Goal: Task Accomplishment & Management: Manage account settings

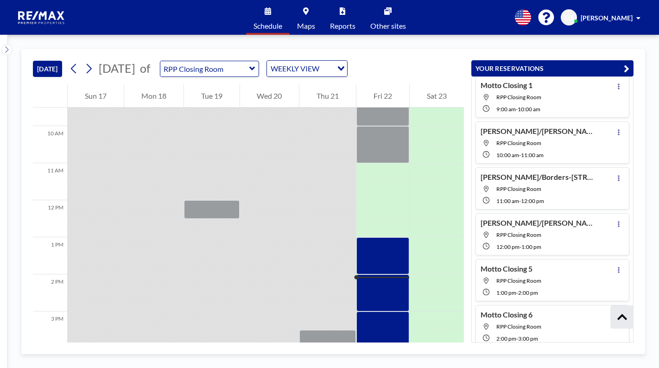
scroll to position [286, 0]
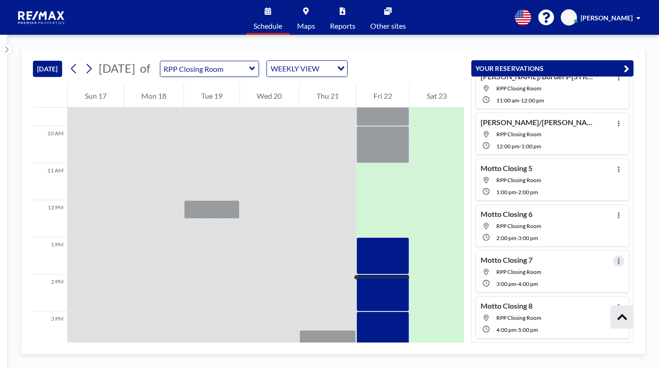
click at [617, 260] on icon at bounding box center [619, 261] width 4 height 6
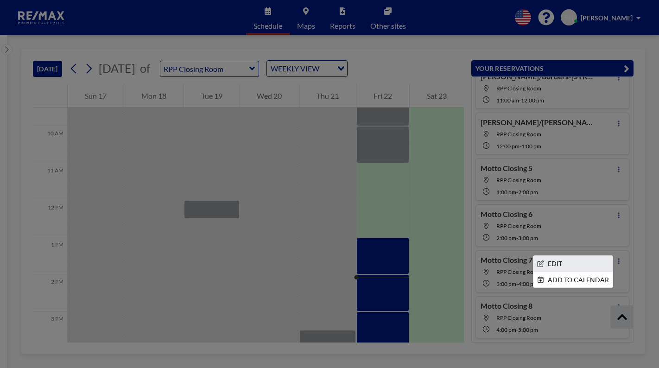
click at [559, 265] on li "EDIT" at bounding box center [573, 264] width 79 height 16
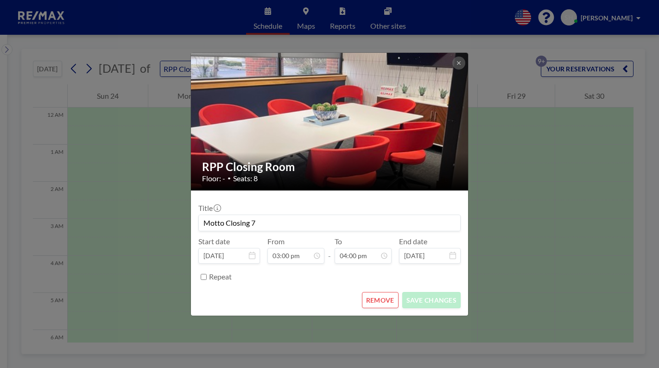
scroll to position [538, 0]
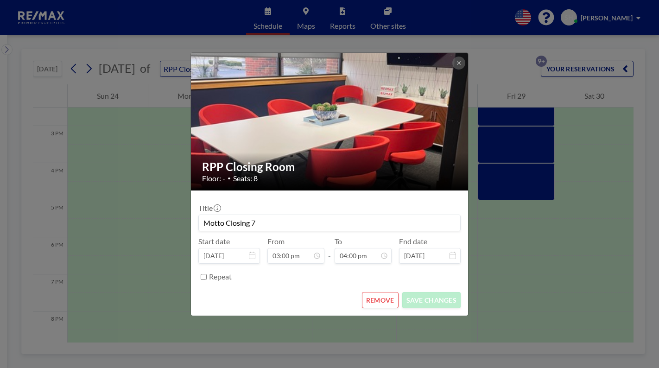
drag, startPoint x: 170, startPoint y: 217, endPoint x: 121, endPoint y: 216, distance: 48.2
click at [122, 216] on div "RPP Closing Room Floor: - • Seats: 8 Title Motto Closing 7 Start date [DATE] Fr…" at bounding box center [329, 184] width 659 height 368
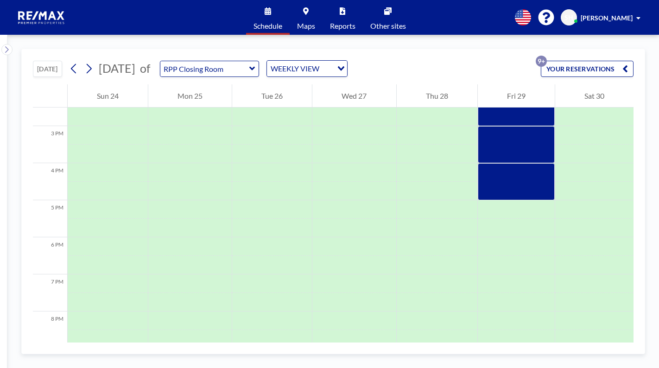
click at [593, 74] on button "YOUR RESERVATIONS 9+" at bounding box center [587, 69] width 93 height 16
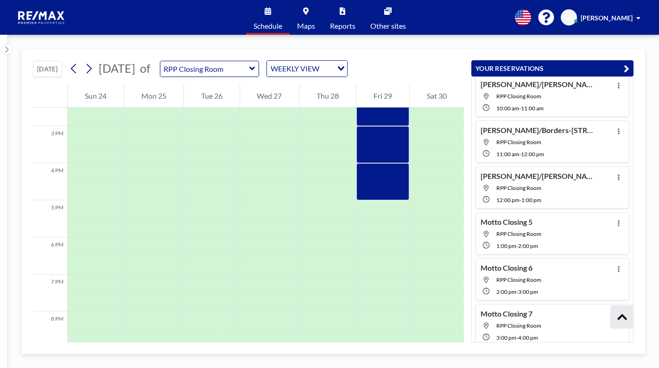
scroll to position [277, 0]
click at [617, 267] on icon at bounding box center [619, 270] width 4 height 6
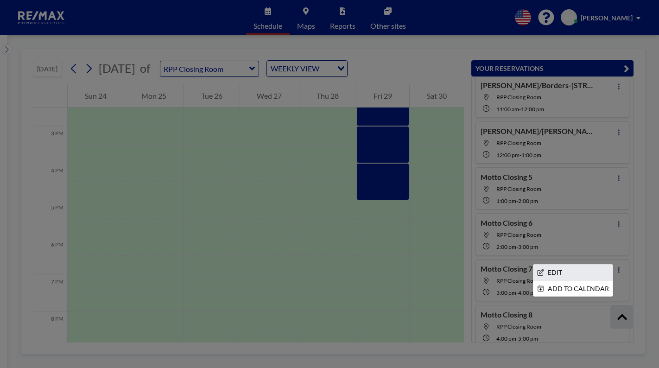
click at [553, 270] on li "EDIT" at bounding box center [573, 273] width 79 height 16
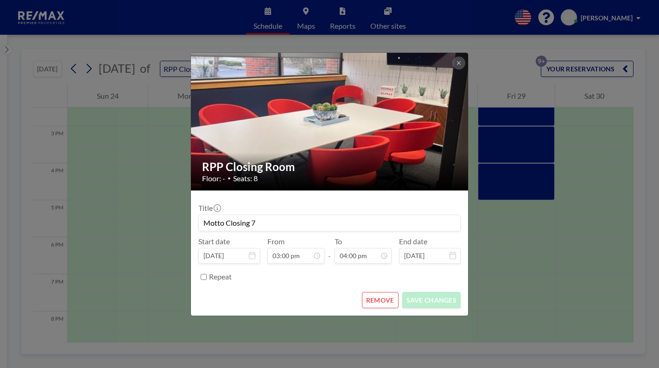
click at [310, 219] on input "Motto Closing 7" at bounding box center [330, 223] width 262 height 16
type input "M"
click at [342, 225] on input "White/[PERSON_NAME]-[STREET_ADDRESS] -" at bounding box center [330, 223] width 262 height 16
click at [339, 223] on input "White/[PERSON_NAME]-[STREET_ADDRESS] -" at bounding box center [330, 223] width 262 height 16
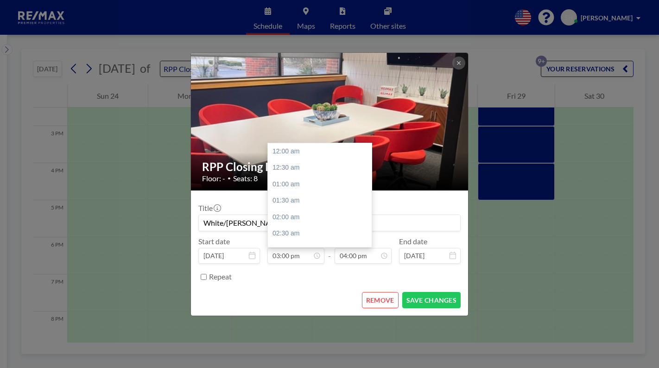
scroll to position [495, 0]
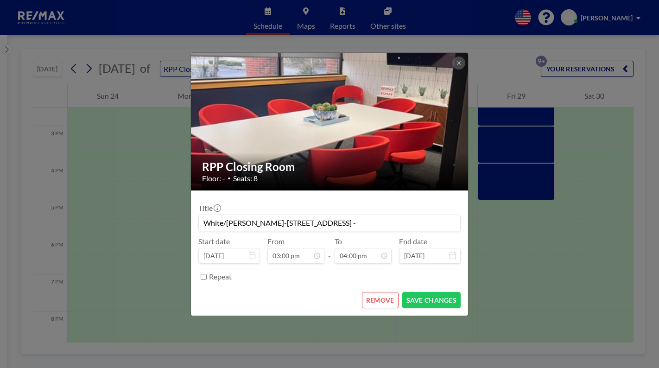
click at [338, 227] on input "White/[PERSON_NAME]-[STREET_ADDRESS] -" at bounding box center [330, 223] width 262 height 16
click at [329, 221] on input "White/[PERSON_NAME]-[STREET_ADDRESS] -" at bounding box center [330, 223] width 262 height 16
type input "White/[PERSON_NAME]-[STREET_ADDRESS] -No Agents Motto Mortgage closing"
click at [411, 300] on button "SAVE CHANGES" at bounding box center [431, 300] width 58 height 16
